Goal: Information Seeking & Learning: Understand process/instructions

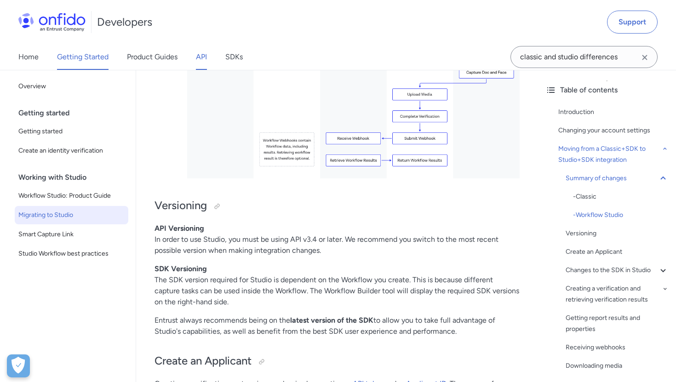
click at [205, 55] on link "API" at bounding box center [201, 57] width 11 height 26
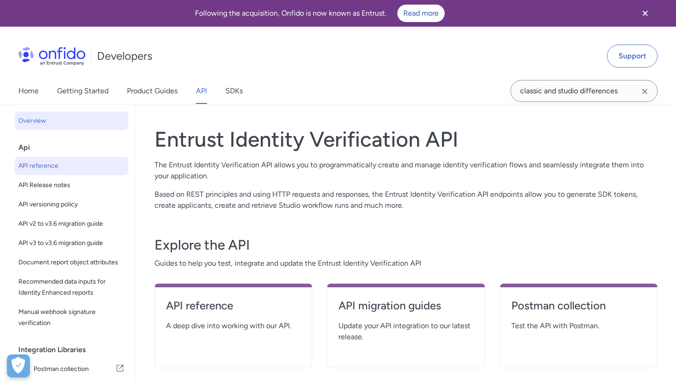
click at [58, 166] on span "API reference" at bounding box center [71, 166] width 106 height 11
select select "http"
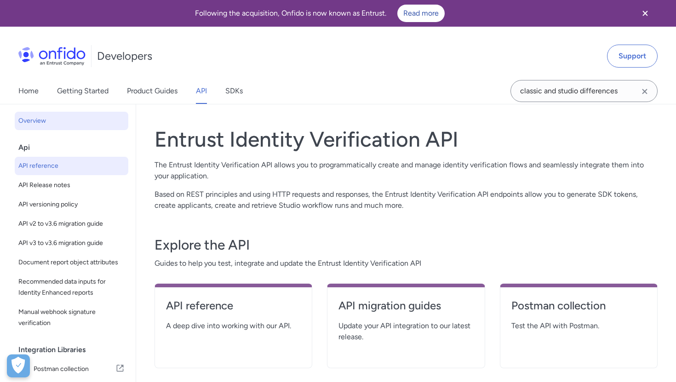
select select "http"
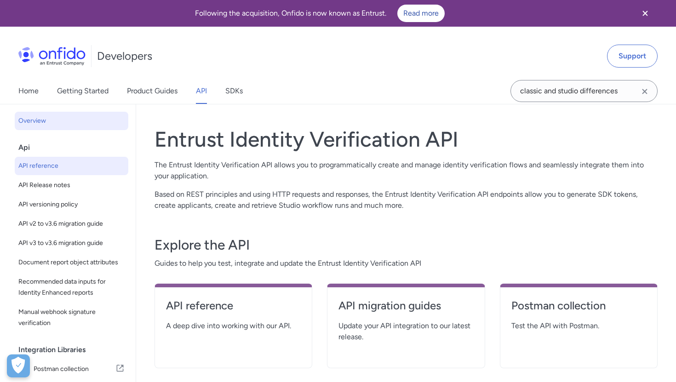
select select "http"
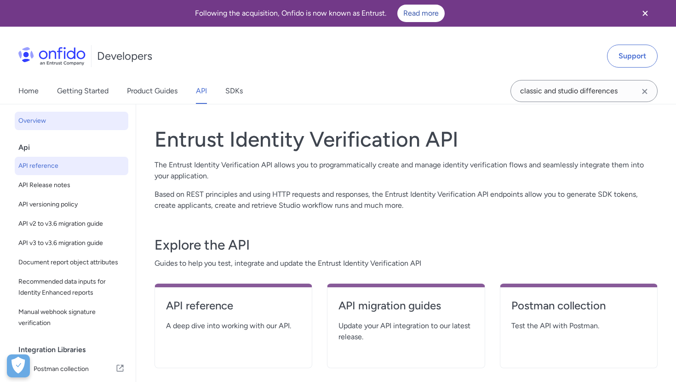
select select "http"
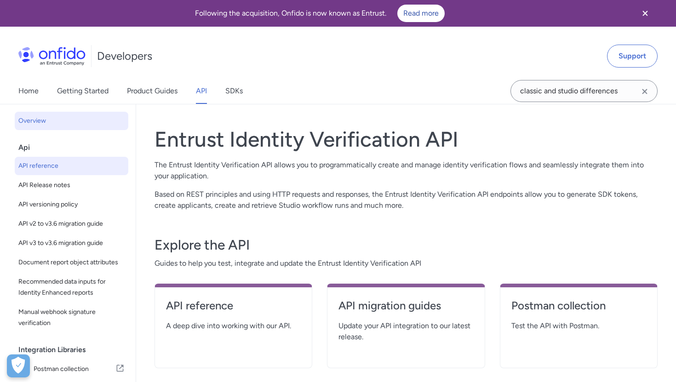
select select "http"
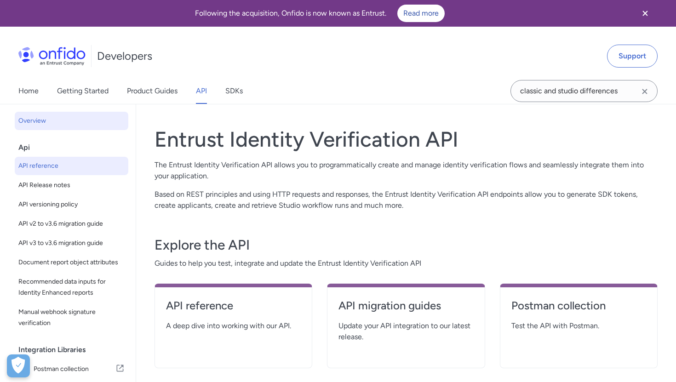
select select "http"
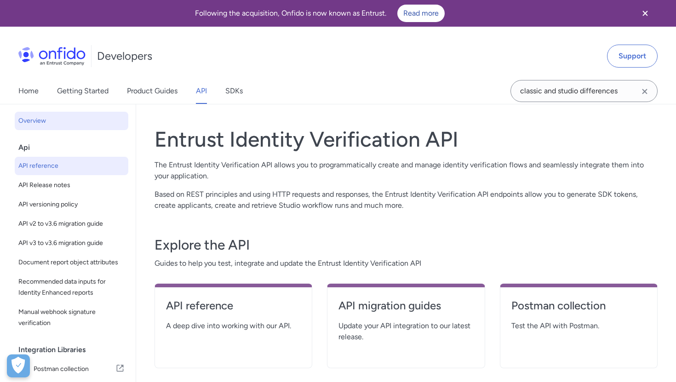
select select "http"
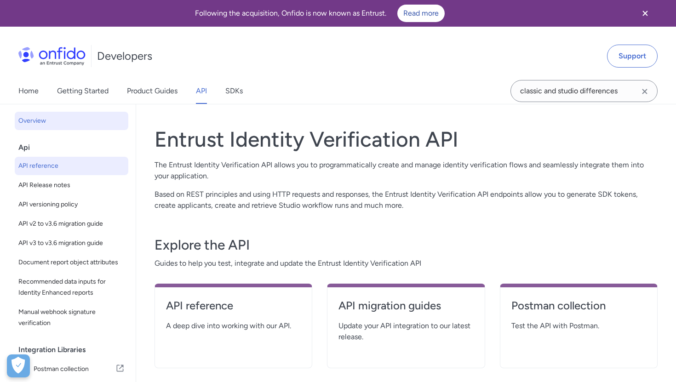
select select "http"
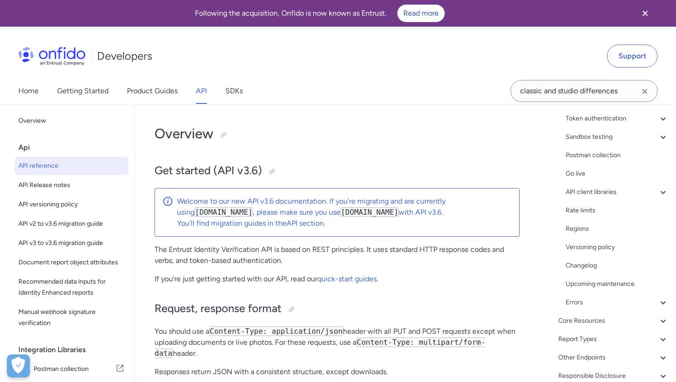
scroll to position [126, 0]
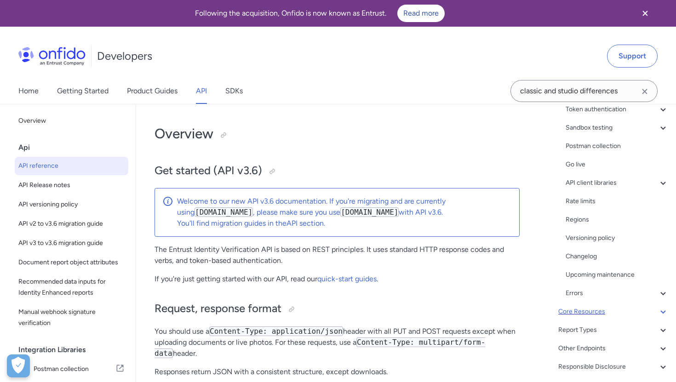
click at [573, 310] on div "Core Resources" at bounding box center [613, 311] width 110 height 11
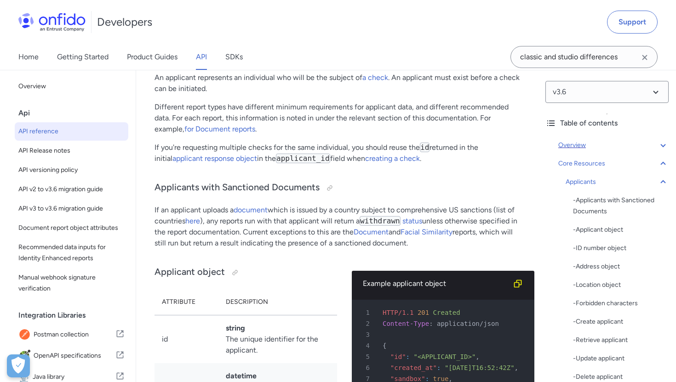
click at [581, 146] on div "Overview" at bounding box center [613, 145] width 110 height 11
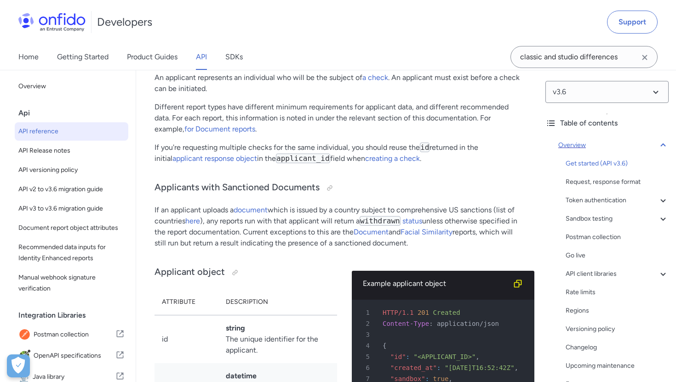
scroll to position [104, 0]
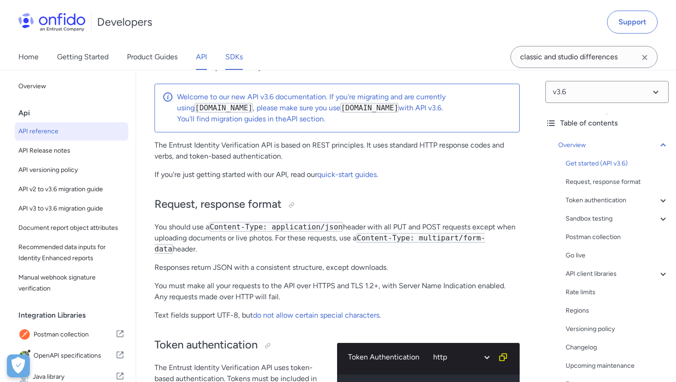
click at [242, 47] on link "SDKs" at bounding box center [233, 57] width 17 height 26
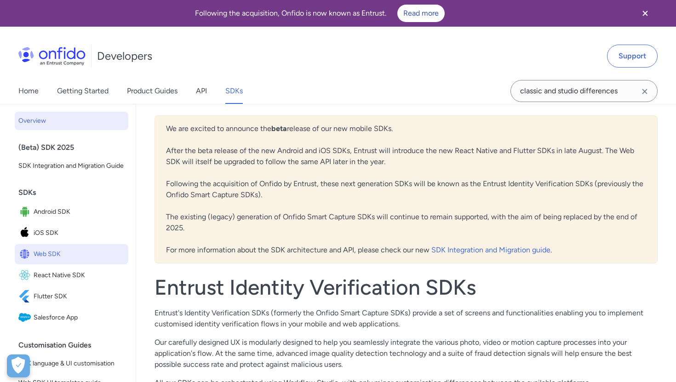
click at [49, 255] on span "Web SDK" at bounding box center [79, 254] width 91 height 13
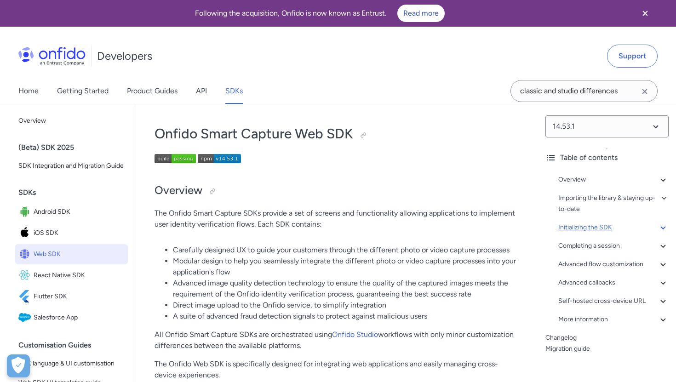
click at [604, 226] on div "Initializing the SDK" at bounding box center [613, 227] width 110 height 11
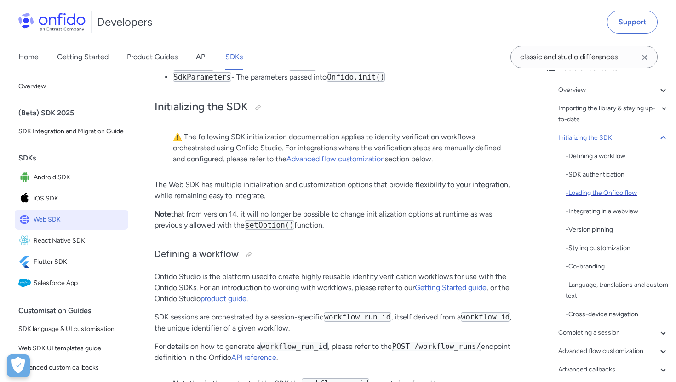
scroll to position [62, 0]
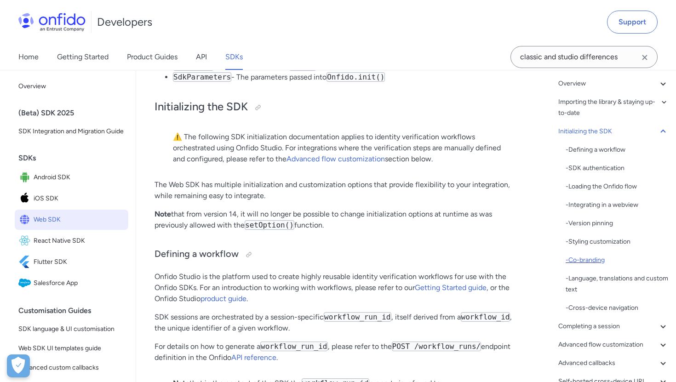
click at [599, 260] on div "- Co-branding" at bounding box center [617, 260] width 103 height 11
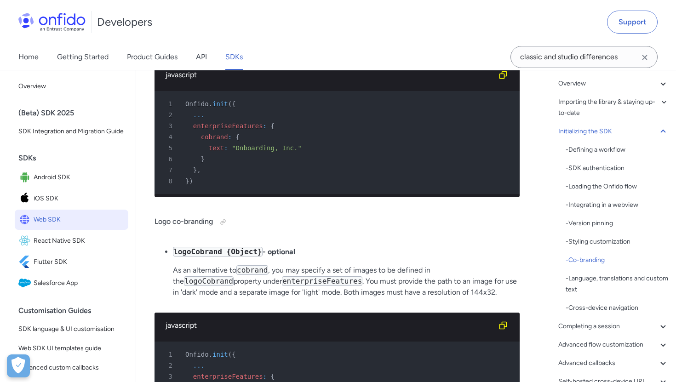
scroll to position [4231, 0]
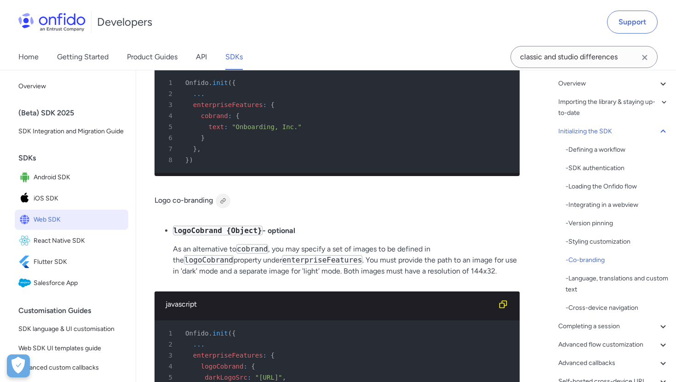
click at [223, 197] on div at bounding box center [222, 200] width 7 height 7
